Goal: Transaction & Acquisition: Purchase product/service

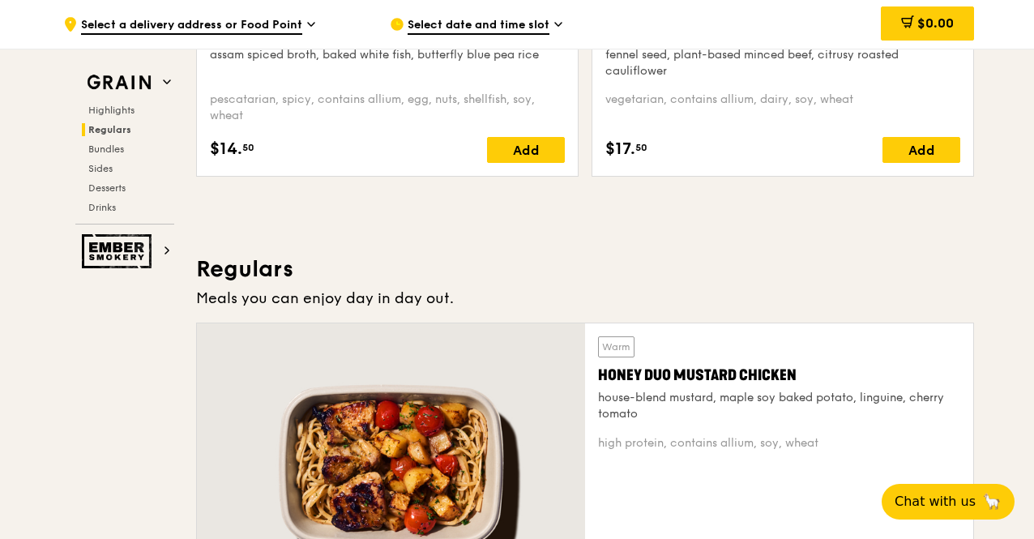
scroll to position [1216, 0]
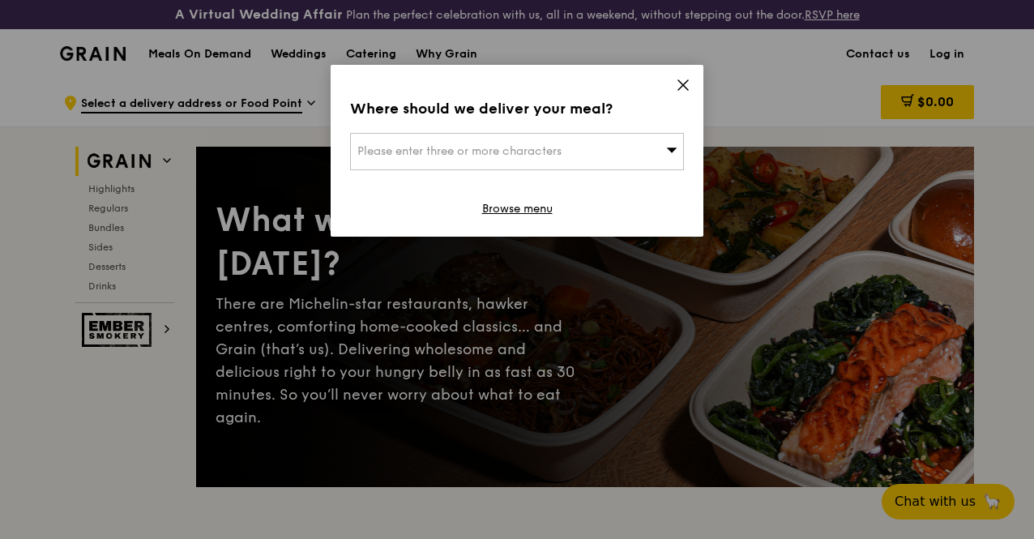
click at [683, 90] on icon at bounding box center [683, 85] width 15 height 15
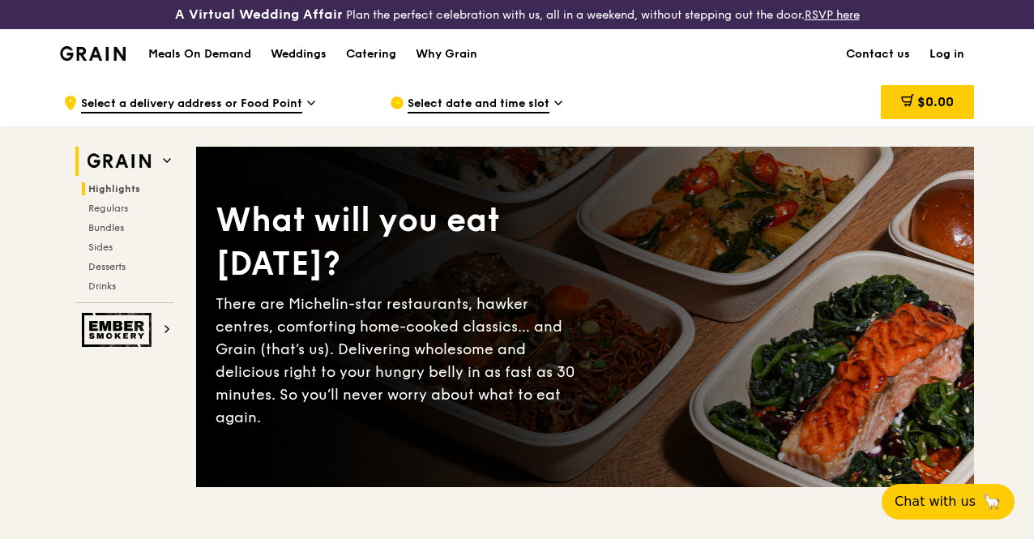
click at [122, 195] on span "Highlights" at bounding box center [114, 188] width 52 height 11
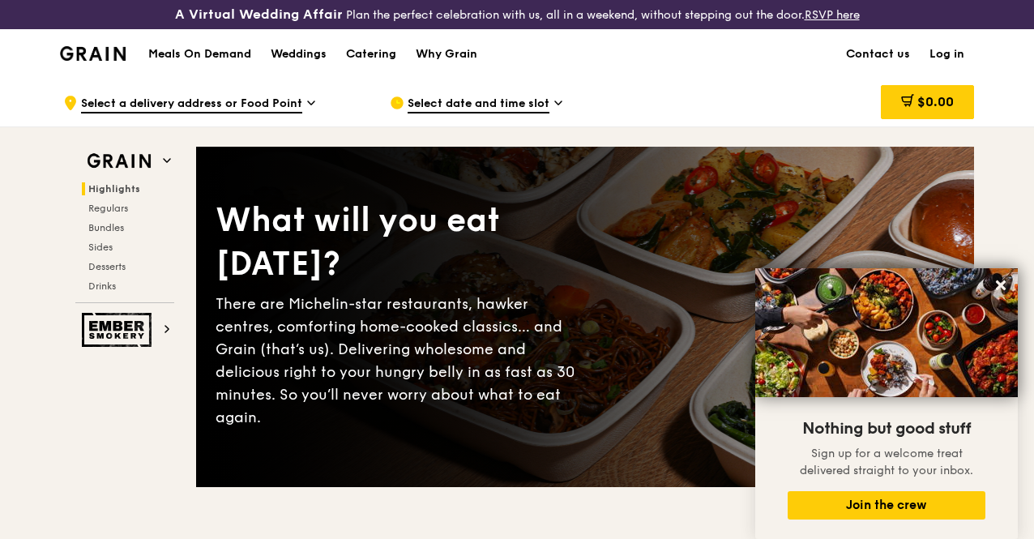
click at [199, 62] on h1 "Meals On Demand" at bounding box center [199, 54] width 103 height 16
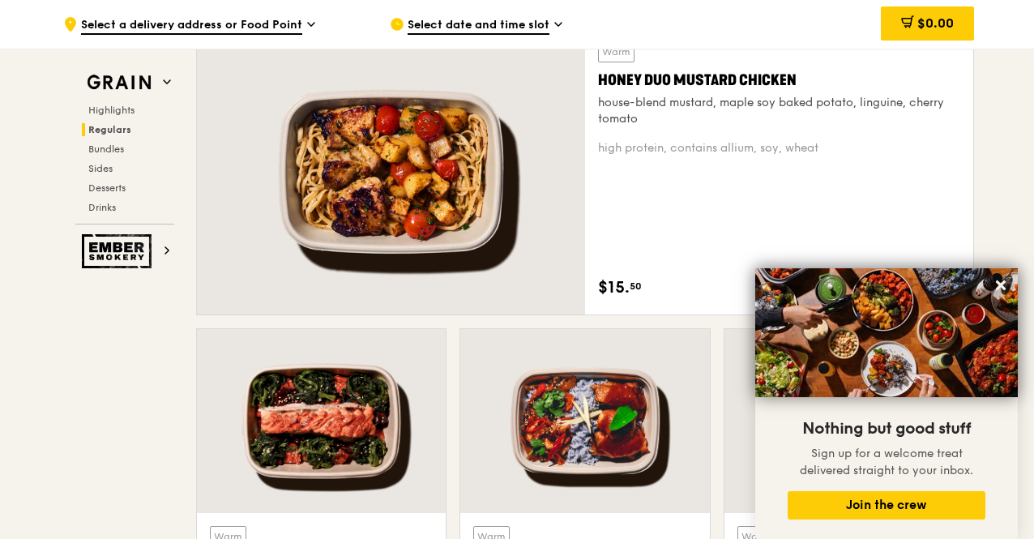
scroll to position [1864, 0]
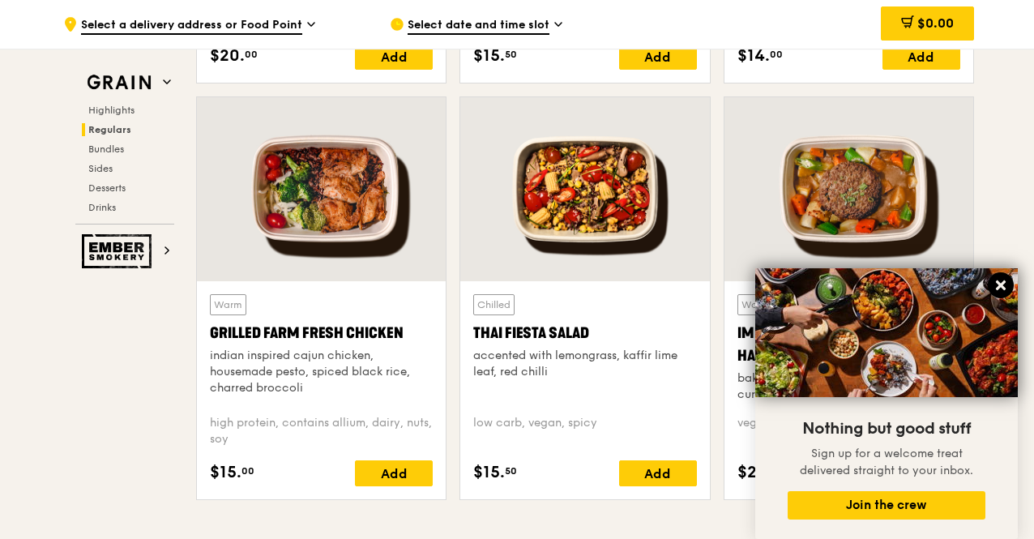
click at [1002, 286] on icon at bounding box center [1001, 285] width 10 height 10
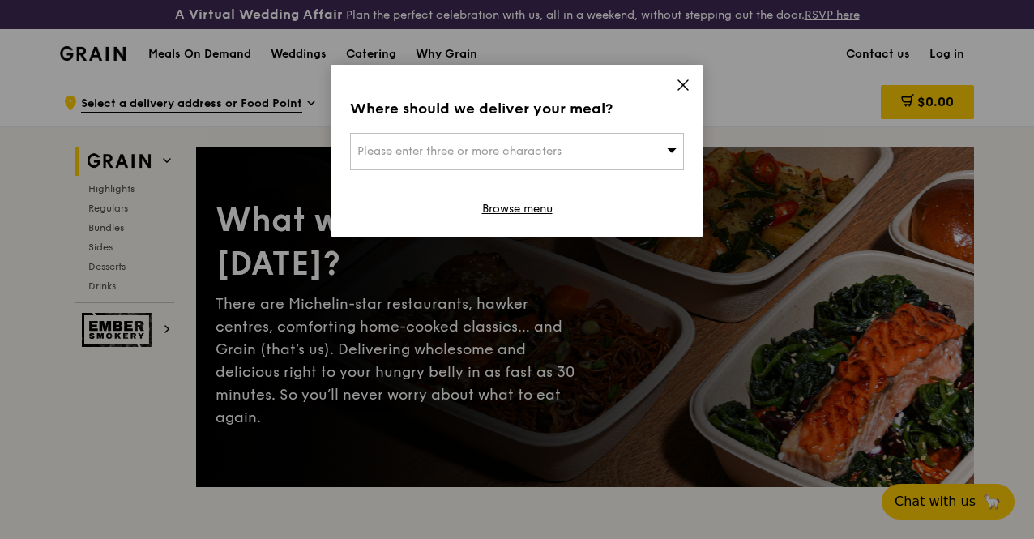
click at [689, 86] on icon at bounding box center [683, 85] width 15 height 15
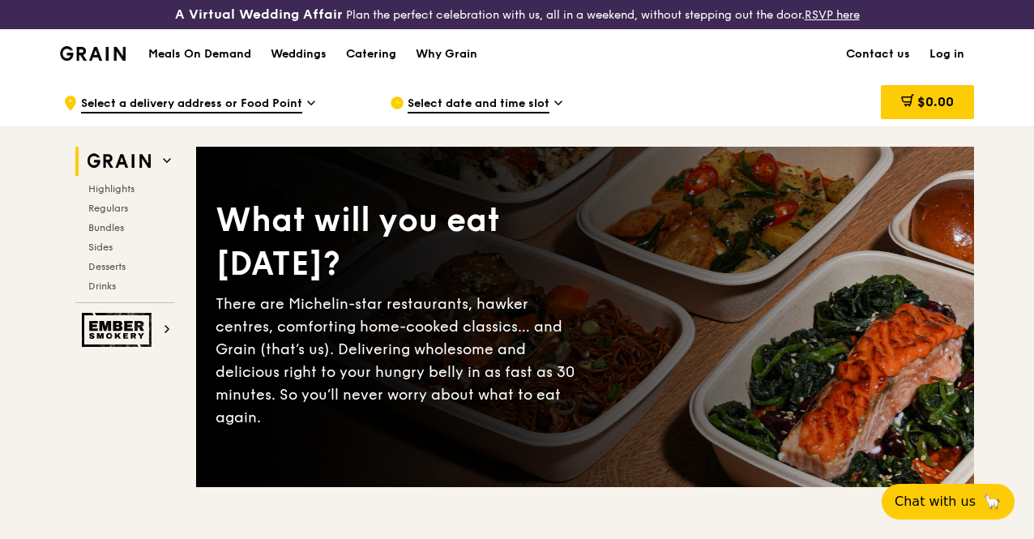
drag, startPoint x: 107, startPoint y: 202, endPoint x: 420, endPoint y: 204, distance: 312.9
click at [107, 195] on span "Highlights" at bounding box center [111, 188] width 46 height 11
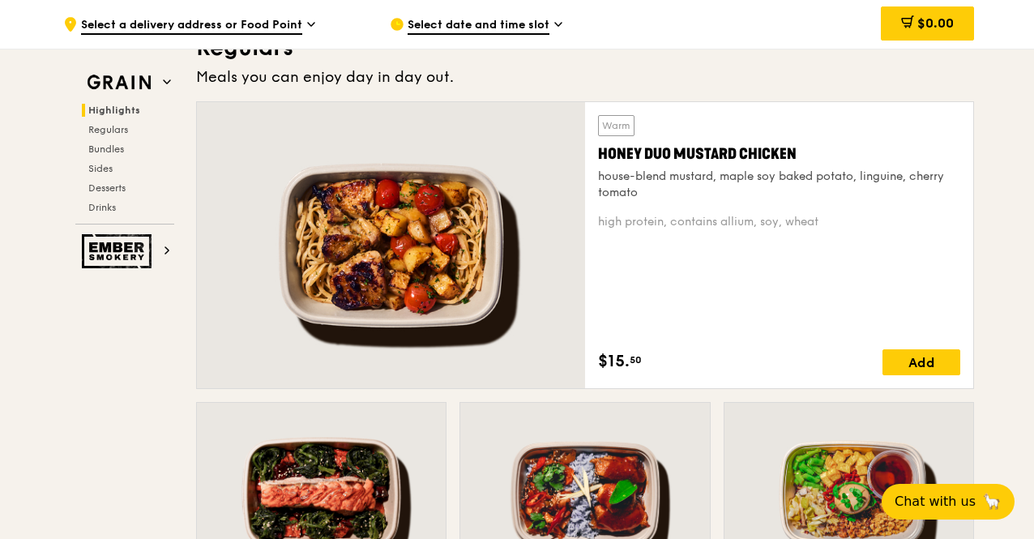
scroll to position [1068, 0]
